Goal: Entertainment & Leisure: Browse casually

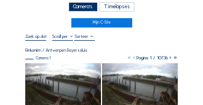
scroll to position [22, 0]
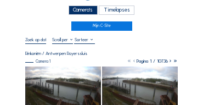
click at [83, 12] on div "Camera's" at bounding box center [82, 9] width 29 height 9
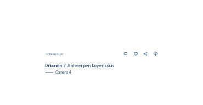
scroll to position [353, 0]
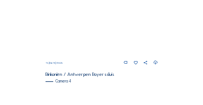
scroll to position [364, 0]
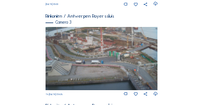
click at [109, 66] on img at bounding box center [101, 58] width 112 height 63
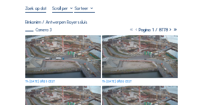
scroll to position [55, 0]
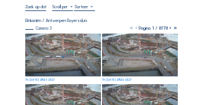
click at [54, 51] on img at bounding box center [63, 54] width 76 height 43
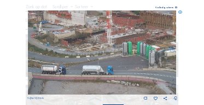
drag, startPoint x: 70, startPoint y: 46, endPoint x: 84, endPoint y: 51, distance: 15.1
click at [84, 51] on img at bounding box center [102, 52] width 149 height 84
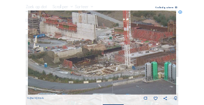
click at [71, 65] on img at bounding box center [102, 52] width 149 height 84
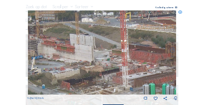
drag, startPoint x: 80, startPoint y: 53, endPoint x: 99, endPoint y: 70, distance: 25.6
click at [76, 74] on img at bounding box center [102, 52] width 149 height 84
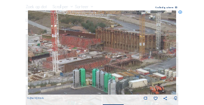
drag, startPoint x: 109, startPoint y: 70, endPoint x: 39, endPoint y: 55, distance: 71.6
click at [39, 55] on img at bounding box center [102, 52] width 149 height 84
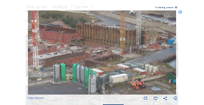
drag, startPoint x: 87, startPoint y: 64, endPoint x: 70, endPoint y: 59, distance: 18.2
click at [70, 59] on img at bounding box center [102, 52] width 149 height 84
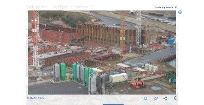
drag, startPoint x: 181, startPoint y: 14, endPoint x: 174, endPoint y: 15, distance: 7.1
click at [181, 14] on icon at bounding box center [181, 12] width 4 height 4
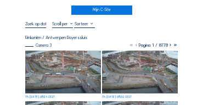
scroll to position [22, 0]
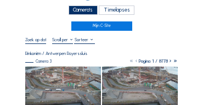
click at [88, 10] on div "Camera's" at bounding box center [82, 9] width 29 height 9
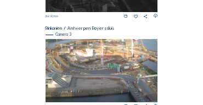
scroll to position [386, 0]
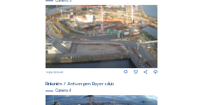
click at [118, 34] on img at bounding box center [101, 36] width 112 height 63
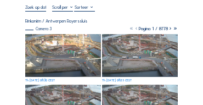
scroll to position [55, 0]
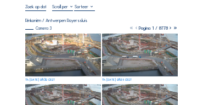
click at [74, 38] on img at bounding box center [63, 54] width 76 height 43
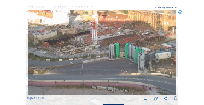
drag, startPoint x: 106, startPoint y: 43, endPoint x: 128, endPoint y: 47, distance: 22.2
click at [129, 48] on img at bounding box center [102, 52] width 149 height 84
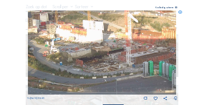
drag, startPoint x: 98, startPoint y: 42, endPoint x: 108, endPoint y: 52, distance: 13.9
click at [131, 59] on img at bounding box center [102, 52] width 149 height 84
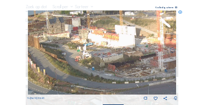
drag, startPoint x: 78, startPoint y: 45, endPoint x: 111, endPoint y: 50, distance: 33.3
click at [111, 50] on img at bounding box center [102, 52] width 149 height 84
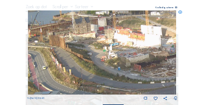
drag, startPoint x: 84, startPoint y: 46, endPoint x: 131, endPoint y: 46, distance: 47.6
click at [131, 46] on img at bounding box center [102, 52] width 149 height 84
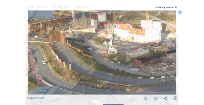
drag, startPoint x: 133, startPoint y: 45, endPoint x: 164, endPoint y: 45, distance: 30.7
click at [164, 45] on img at bounding box center [102, 52] width 149 height 84
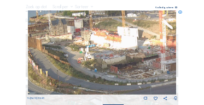
drag, startPoint x: 153, startPoint y: 47, endPoint x: 138, endPoint y: 51, distance: 15.6
click at [138, 51] on img at bounding box center [102, 52] width 149 height 84
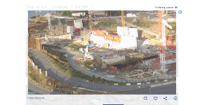
click at [181, 13] on icon at bounding box center [181, 12] width 4 height 4
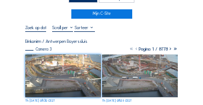
scroll to position [33, 0]
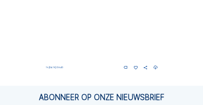
scroll to position [470, 0]
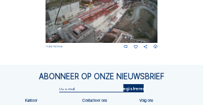
scroll to position [463, 0]
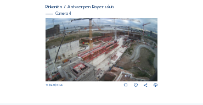
click at [140, 44] on img at bounding box center [101, 49] width 112 height 63
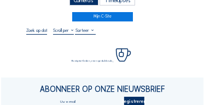
scroll to position [33, 0]
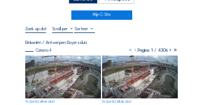
click at [58, 60] on img at bounding box center [63, 76] width 76 height 43
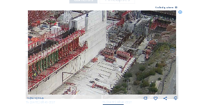
drag, startPoint x: 86, startPoint y: 25, endPoint x: 119, endPoint y: 25, distance: 32.9
click at [125, 20] on img at bounding box center [102, 52] width 149 height 84
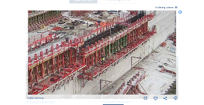
drag, startPoint x: 80, startPoint y: 38, endPoint x: 115, endPoint y: 27, distance: 36.2
click at [115, 27] on img at bounding box center [102, 52] width 149 height 84
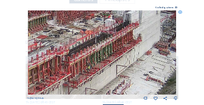
drag, startPoint x: 123, startPoint y: 40, endPoint x: 114, endPoint y: 45, distance: 10.1
click at [114, 45] on img at bounding box center [102, 52] width 149 height 84
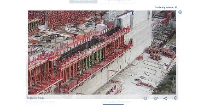
click at [150, 56] on img at bounding box center [102, 52] width 149 height 84
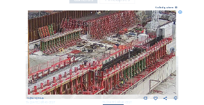
click at [121, 49] on img at bounding box center [102, 52] width 149 height 84
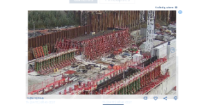
drag, startPoint x: 119, startPoint y: 38, endPoint x: 110, endPoint y: 58, distance: 22.1
click at [110, 58] on img at bounding box center [102, 52] width 149 height 84
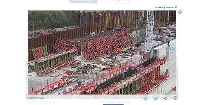
drag, startPoint x: 103, startPoint y: 36, endPoint x: 129, endPoint y: 27, distance: 27.5
click at [126, 28] on img at bounding box center [102, 52] width 149 height 84
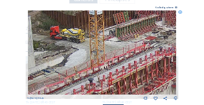
drag, startPoint x: 90, startPoint y: 45, endPoint x: 111, endPoint y: 36, distance: 22.6
click at [113, 33] on img at bounding box center [102, 52] width 149 height 84
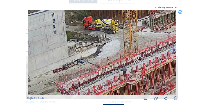
drag, startPoint x: 99, startPoint y: 47, endPoint x: 122, endPoint y: 43, distance: 23.9
click at [134, 39] on img at bounding box center [102, 52] width 149 height 84
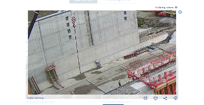
drag, startPoint x: 62, startPoint y: 45, endPoint x: 97, endPoint y: 39, distance: 35.5
click at [97, 39] on img at bounding box center [102, 52] width 149 height 84
drag, startPoint x: 80, startPoint y: 49, endPoint x: 102, endPoint y: 25, distance: 32.2
click at [102, 21] on img at bounding box center [102, 52] width 149 height 84
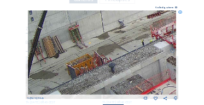
drag, startPoint x: 96, startPoint y: 54, endPoint x: 100, endPoint y: 27, distance: 27.1
click at [100, 27] on img at bounding box center [102, 52] width 149 height 84
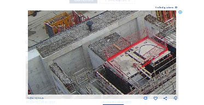
drag, startPoint x: 112, startPoint y: 47, endPoint x: 99, endPoint y: 33, distance: 19.0
click at [99, 33] on img at bounding box center [102, 52] width 149 height 84
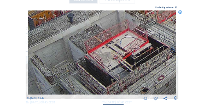
drag, startPoint x: 124, startPoint y: 53, endPoint x: 95, endPoint y: 43, distance: 30.5
click at [96, 44] on img at bounding box center [102, 52] width 149 height 84
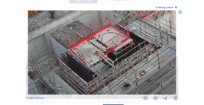
drag, startPoint x: 117, startPoint y: 48, endPoint x: 92, endPoint y: 41, distance: 25.7
click at [92, 41] on img at bounding box center [102, 52] width 149 height 84
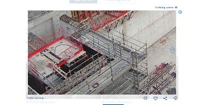
click at [79, 53] on img at bounding box center [102, 52] width 149 height 84
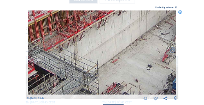
drag, startPoint x: 123, startPoint y: 44, endPoint x: 78, endPoint y: 62, distance: 47.7
click at [78, 62] on img at bounding box center [102, 52] width 149 height 84
drag, startPoint x: 105, startPoint y: 64, endPoint x: 101, endPoint y: 71, distance: 7.6
click at [101, 71] on img at bounding box center [102, 52] width 149 height 84
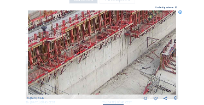
drag, startPoint x: 128, startPoint y: 41, endPoint x: 100, endPoint y: 62, distance: 35.5
click at [95, 67] on img at bounding box center [102, 52] width 149 height 84
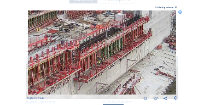
drag, startPoint x: 122, startPoint y: 47, endPoint x: 109, endPoint y: 55, distance: 15.2
click at [101, 68] on img at bounding box center [102, 52] width 149 height 84
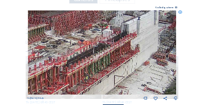
drag, startPoint x: 129, startPoint y: 42, endPoint x: 122, endPoint y: 50, distance: 11.0
click at [122, 50] on img at bounding box center [102, 52] width 149 height 84
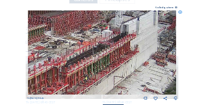
click at [121, 36] on img at bounding box center [102, 52] width 149 height 84
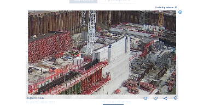
drag, startPoint x: 123, startPoint y: 34, endPoint x: 97, endPoint y: 72, distance: 45.6
click at [97, 72] on img at bounding box center [102, 52] width 149 height 84
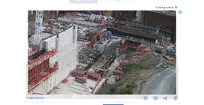
drag, startPoint x: 111, startPoint y: 73, endPoint x: 91, endPoint y: 68, distance: 20.3
click at [91, 68] on img at bounding box center [102, 52] width 149 height 84
drag, startPoint x: 59, startPoint y: 60, endPoint x: 94, endPoint y: 48, distance: 36.7
click at [94, 48] on img at bounding box center [102, 52] width 149 height 84
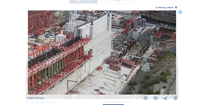
click at [124, 54] on img at bounding box center [102, 52] width 149 height 84
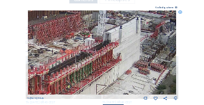
drag, startPoint x: 95, startPoint y: 45, endPoint x: 106, endPoint y: 40, distance: 12.5
click at [106, 40] on img at bounding box center [102, 52] width 149 height 84
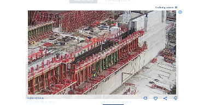
drag, startPoint x: 75, startPoint y: 39, endPoint x: 127, endPoint y: 53, distance: 53.7
click at [127, 53] on img at bounding box center [102, 52] width 149 height 84
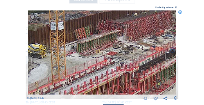
click at [112, 45] on img at bounding box center [102, 52] width 149 height 84
drag, startPoint x: 124, startPoint y: 43, endPoint x: 130, endPoint y: 41, distance: 6.1
click at [130, 41] on img at bounding box center [102, 52] width 149 height 84
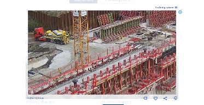
drag, startPoint x: 101, startPoint y: 55, endPoint x: 113, endPoint y: 47, distance: 15.0
click at [113, 46] on img at bounding box center [102, 52] width 149 height 84
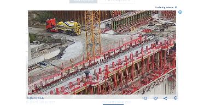
drag, startPoint x: 89, startPoint y: 61, endPoint x: 108, endPoint y: 47, distance: 23.8
click at [108, 47] on img at bounding box center [102, 52] width 149 height 84
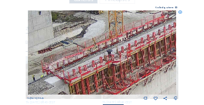
click at [105, 44] on img at bounding box center [102, 52] width 149 height 84
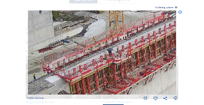
drag, startPoint x: 55, startPoint y: 39, endPoint x: 50, endPoint y: 35, distance: 6.7
click at [50, 35] on img at bounding box center [102, 52] width 149 height 84
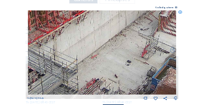
drag, startPoint x: 96, startPoint y: 65, endPoint x: 82, endPoint y: 35, distance: 32.6
click at [82, 35] on img at bounding box center [102, 52] width 149 height 84
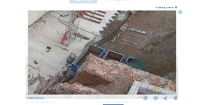
drag, startPoint x: 37, startPoint y: 39, endPoint x: 100, endPoint y: 48, distance: 63.0
click at [36, 39] on img at bounding box center [102, 52] width 149 height 84
drag, startPoint x: 112, startPoint y: 48, endPoint x: 85, endPoint y: 61, distance: 29.9
click at [85, 61] on img at bounding box center [102, 52] width 149 height 84
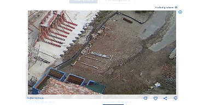
drag, startPoint x: 89, startPoint y: 54, endPoint x: 98, endPoint y: 54, distance: 9.3
click at [82, 71] on img at bounding box center [102, 52] width 149 height 84
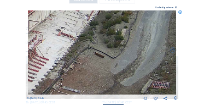
drag, startPoint x: 91, startPoint y: 61, endPoint x: 81, endPoint y: 71, distance: 14.0
click at [80, 71] on img at bounding box center [102, 52] width 149 height 84
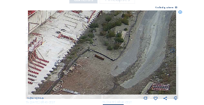
drag, startPoint x: 101, startPoint y: 51, endPoint x: 94, endPoint y: 54, distance: 8.0
click at [99, 73] on img at bounding box center [102, 52] width 149 height 84
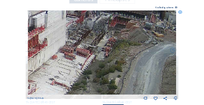
click at [87, 72] on img at bounding box center [102, 52] width 149 height 84
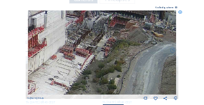
drag, startPoint x: 103, startPoint y: 49, endPoint x: 94, endPoint y: 64, distance: 17.5
click at [94, 64] on img at bounding box center [102, 52] width 149 height 84
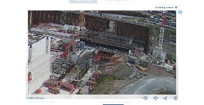
click at [89, 60] on img at bounding box center [102, 52] width 149 height 84
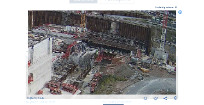
drag, startPoint x: 79, startPoint y: 57, endPoint x: 96, endPoint y: 59, distance: 17.1
click at [111, 51] on img at bounding box center [102, 52] width 149 height 84
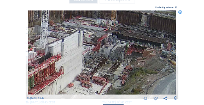
drag, startPoint x: 62, startPoint y: 59, endPoint x: 136, endPoint y: 59, distance: 73.4
click at [136, 59] on img at bounding box center [102, 52] width 149 height 84
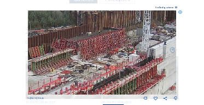
drag, startPoint x: 75, startPoint y: 56, endPoint x: 102, endPoint y: 59, distance: 27.5
click at [102, 59] on img at bounding box center [102, 52] width 149 height 84
drag, startPoint x: 75, startPoint y: 55, endPoint x: 139, endPoint y: 50, distance: 64.3
click at [139, 50] on img at bounding box center [102, 52] width 149 height 84
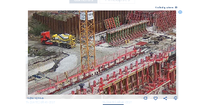
drag, startPoint x: 96, startPoint y: 67, endPoint x: 106, endPoint y: 54, distance: 16.0
click at [108, 42] on img at bounding box center [102, 52] width 149 height 84
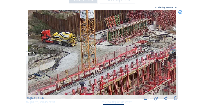
drag, startPoint x: 88, startPoint y: 74, endPoint x: 120, endPoint y: 47, distance: 42.8
click at [120, 47] on img at bounding box center [102, 52] width 149 height 84
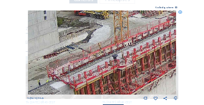
drag, startPoint x: 90, startPoint y: 49, endPoint x: 97, endPoint y: 42, distance: 10.5
click at [97, 42] on img at bounding box center [102, 52] width 149 height 84
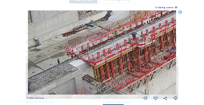
drag, startPoint x: 71, startPoint y: 50, endPoint x: 128, endPoint y: 46, distance: 56.6
click at [130, 46] on img at bounding box center [102, 52] width 149 height 84
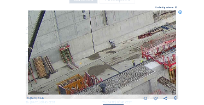
drag, startPoint x: 104, startPoint y: 45, endPoint x: 147, endPoint y: 64, distance: 46.4
click at [147, 64] on img at bounding box center [102, 52] width 149 height 84
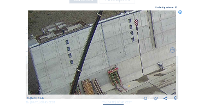
drag, startPoint x: 146, startPoint y: 59, endPoint x: 154, endPoint y: 61, distance: 8.5
click at [154, 61] on img at bounding box center [102, 52] width 149 height 84
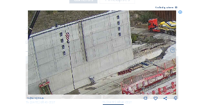
drag, startPoint x: 161, startPoint y: 50, endPoint x: 91, endPoint y: 64, distance: 71.4
click at [91, 64] on img at bounding box center [102, 52] width 149 height 84
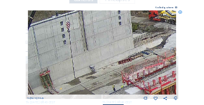
drag, startPoint x: 90, startPoint y: 66, endPoint x: 94, endPoint y: 41, distance: 25.5
click at [92, 43] on img at bounding box center [102, 52] width 149 height 84
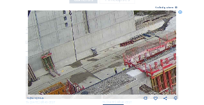
drag, startPoint x: 88, startPoint y: 76, endPoint x: 97, endPoint y: 41, distance: 36.9
click at [97, 41] on img at bounding box center [102, 52] width 149 height 84
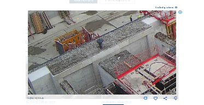
drag, startPoint x: 101, startPoint y: 52, endPoint x: 110, endPoint y: 42, distance: 13.6
click at [109, 42] on img at bounding box center [102, 52] width 149 height 84
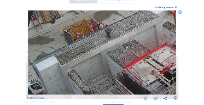
drag, startPoint x: 107, startPoint y: 47, endPoint x: 112, endPoint y: 39, distance: 9.3
click at [112, 39] on img at bounding box center [102, 52] width 149 height 84
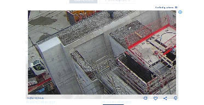
drag, startPoint x: 133, startPoint y: 43, endPoint x: 104, endPoint y: 48, distance: 29.4
click at [104, 48] on img at bounding box center [102, 52] width 149 height 84
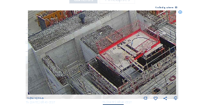
click at [126, 34] on img at bounding box center [102, 52] width 149 height 84
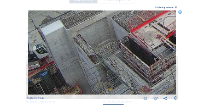
click at [119, 39] on img at bounding box center [102, 52] width 149 height 84
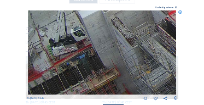
click at [130, 39] on img at bounding box center [102, 52] width 149 height 84
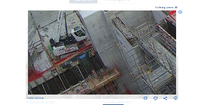
drag, startPoint x: 91, startPoint y: 61, endPoint x: 98, endPoint y: 53, distance: 11.0
click at [98, 53] on img at bounding box center [102, 52] width 149 height 84
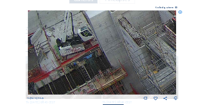
drag, startPoint x: 96, startPoint y: 42, endPoint x: 103, endPoint y: 35, distance: 9.7
click at [103, 35] on img at bounding box center [102, 52] width 149 height 84
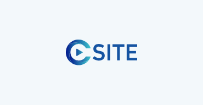
click at [53, 43] on div at bounding box center [101, 52] width 203 height 105
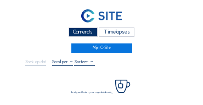
drag, startPoint x: 90, startPoint y: 32, endPoint x: 78, endPoint y: 30, distance: 12.8
click at [90, 32] on div "Camera's" at bounding box center [82, 31] width 29 height 9
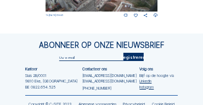
scroll to position [537, 0]
